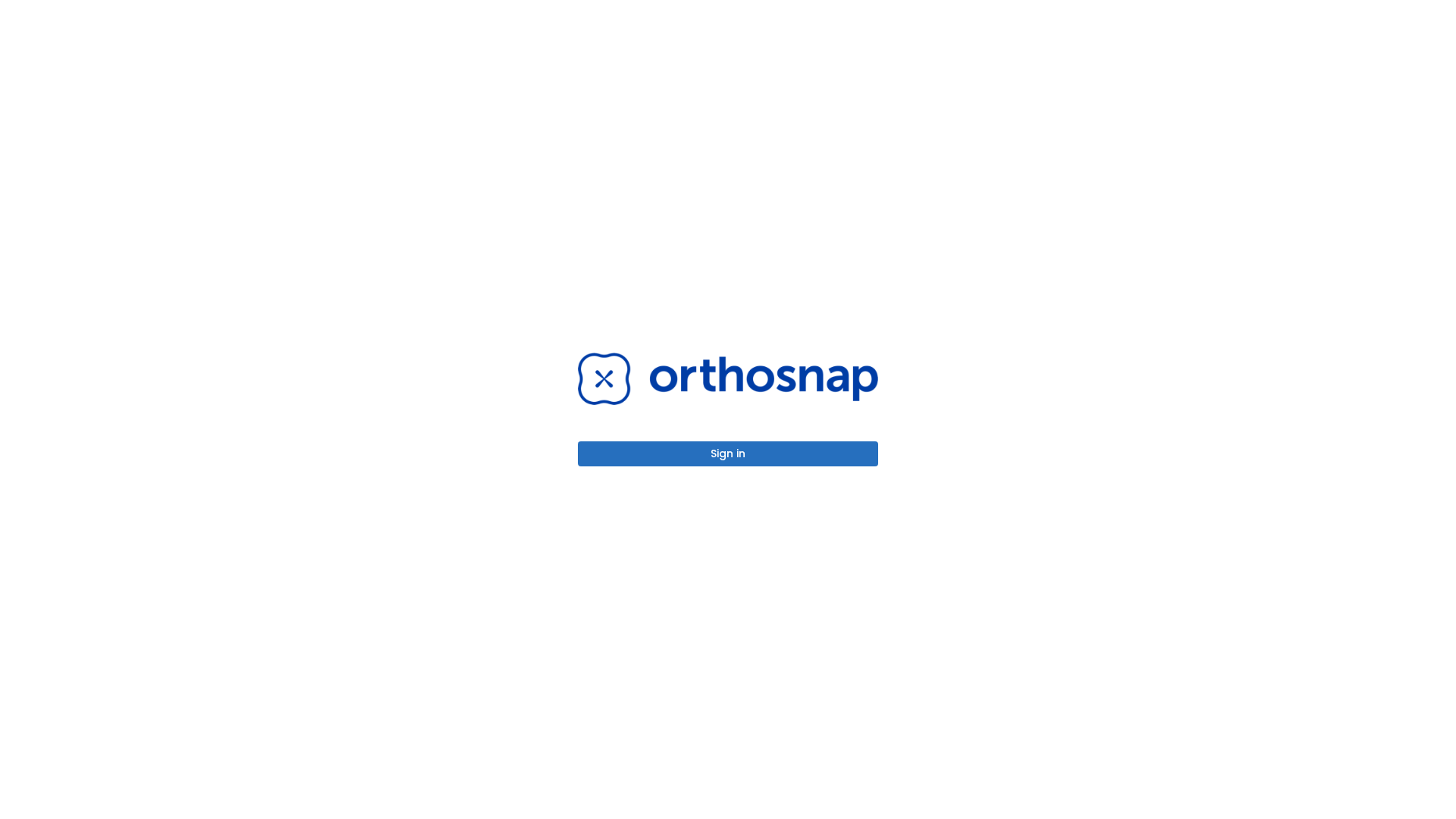
click at [728, 454] on button "Sign in" at bounding box center [728, 454] width 300 height 25
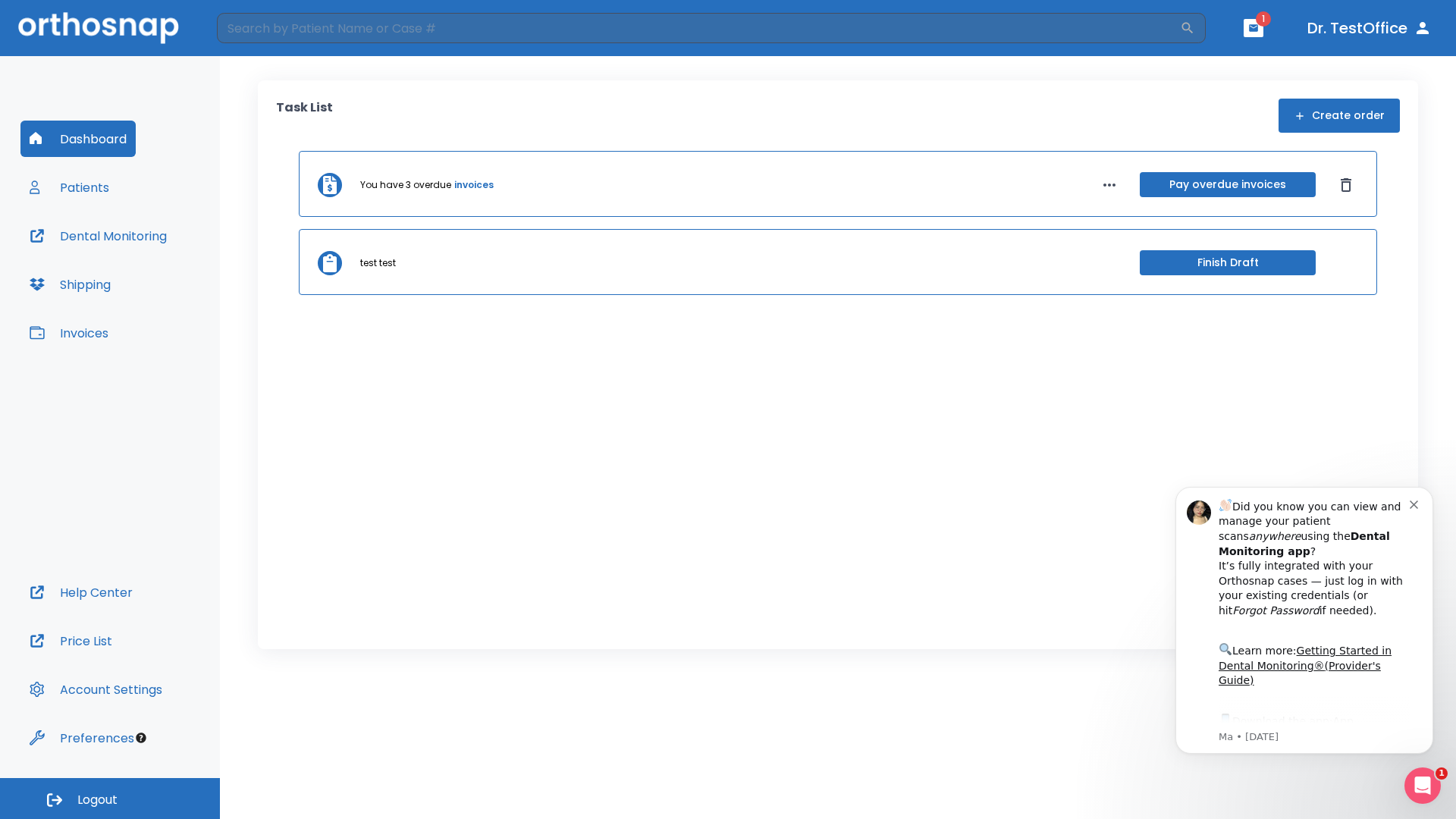
click at [110, 799] on span "Logout" at bounding box center [98, 800] width 40 height 17
